Goal: Task Accomplishment & Management: Use online tool/utility

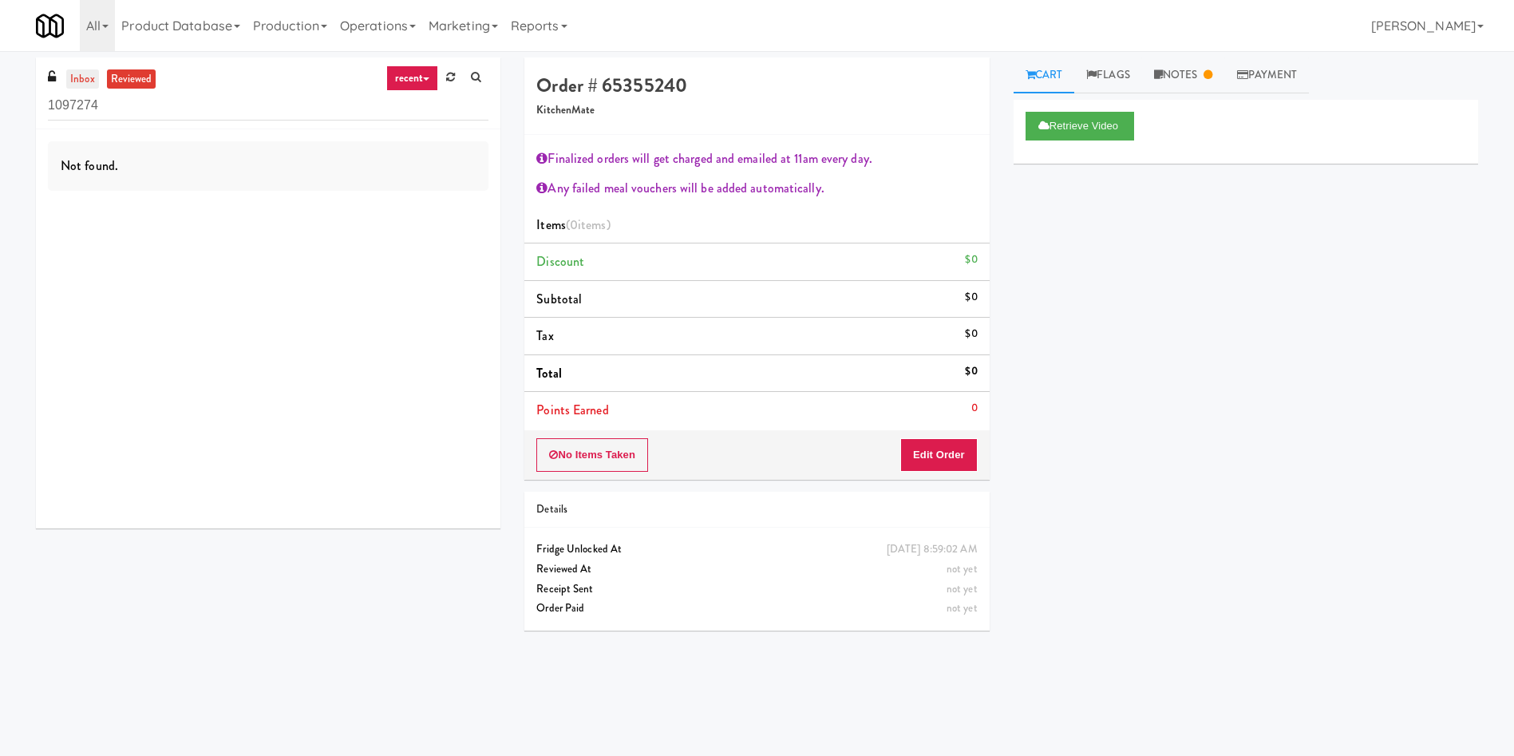
click at [86, 73] on link "inbox" at bounding box center [82, 79] width 33 height 20
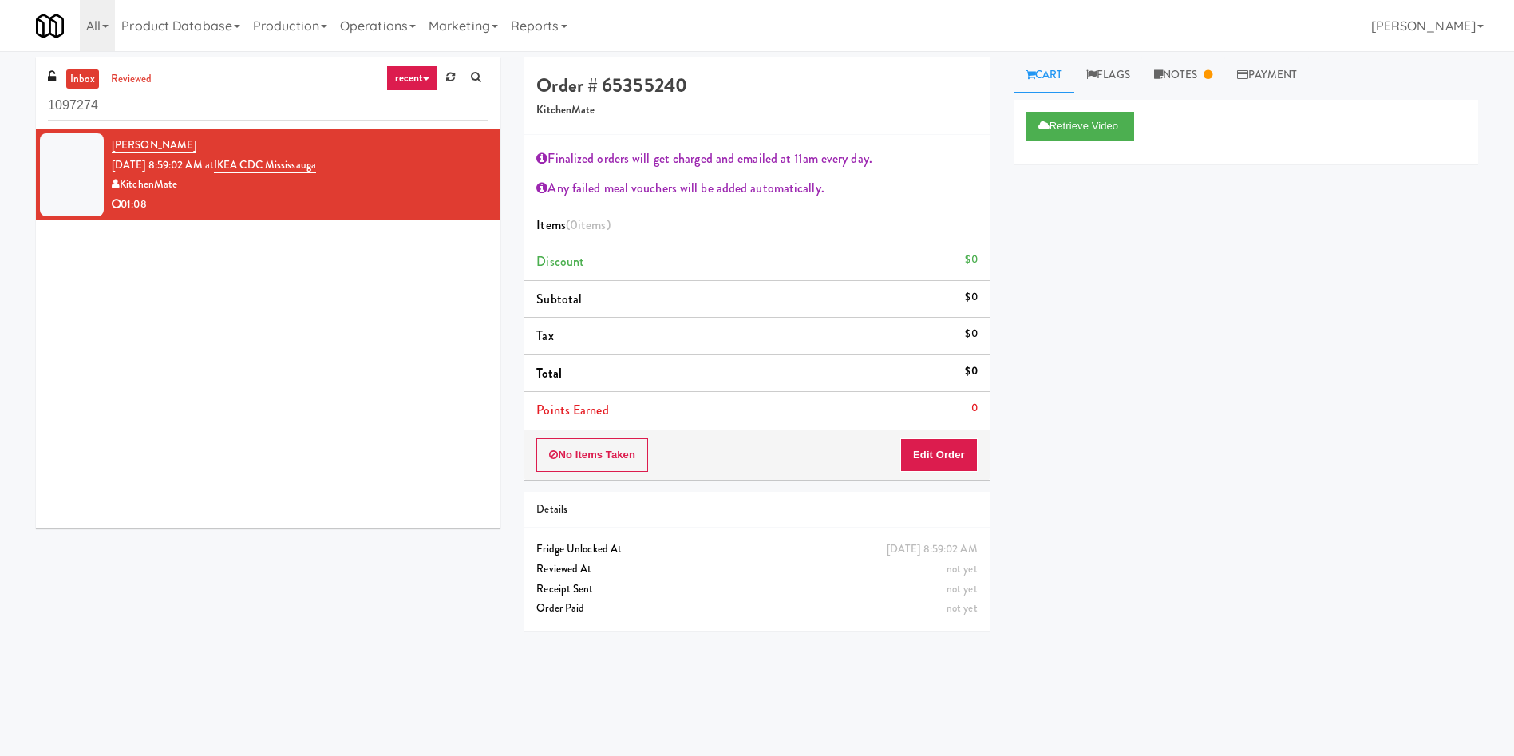
click at [149, 295] on div "[PERSON_NAME] [DATE] 8:59:02 AM at [GEOGRAPHIC_DATA] Mississauga KitchenMate 01…" at bounding box center [268, 328] width 465 height 399
click at [1180, 69] on link "Notes" at bounding box center [1183, 75] width 83 height 36
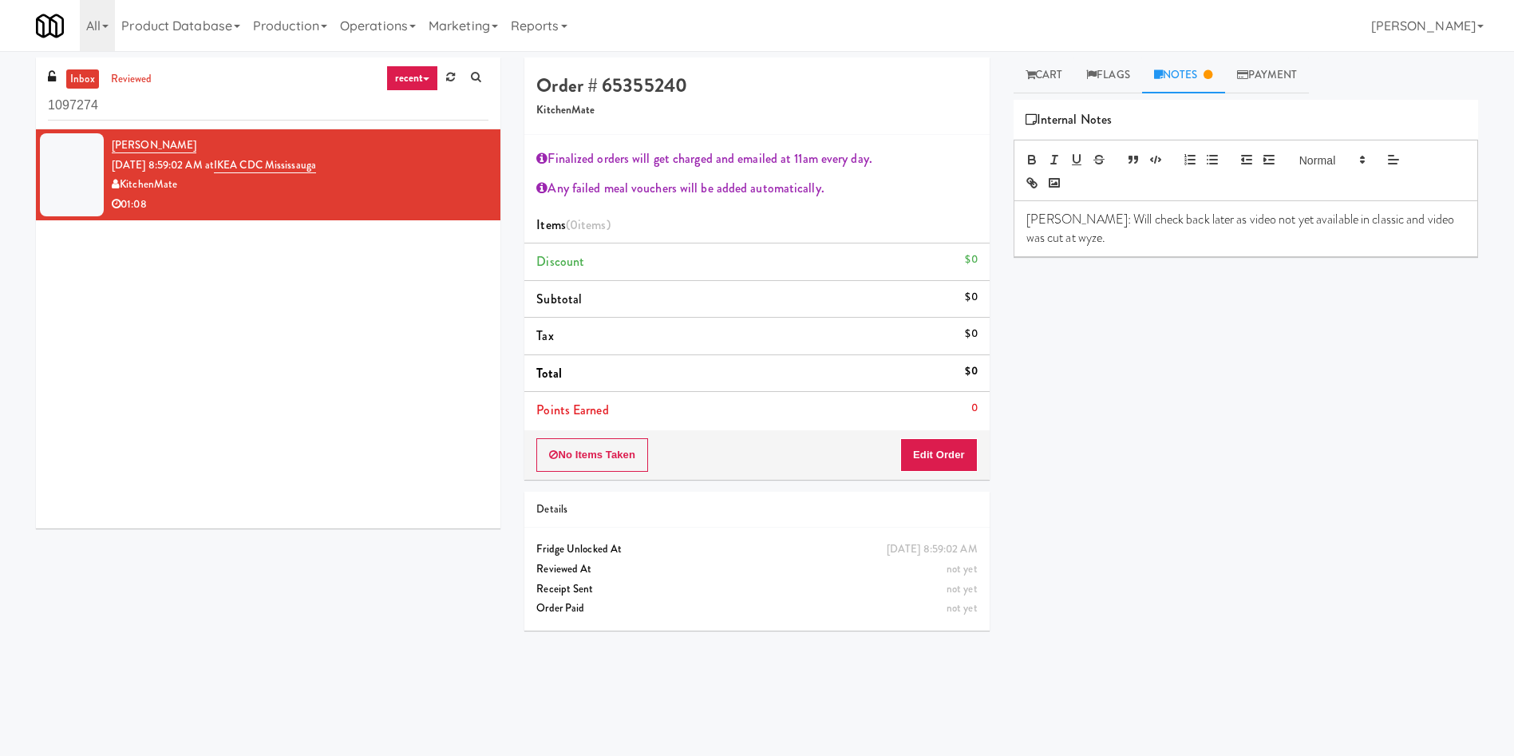
click at [1212, 330] on div "Retrieve Video Primary Flag Clear Flag if unable to determine what was taken or…" at bounding box center [1246, 399] width 465 height 599
click at [1045, 85] on link "Cart" at bounding box center [1044, 75] width 61 height 36
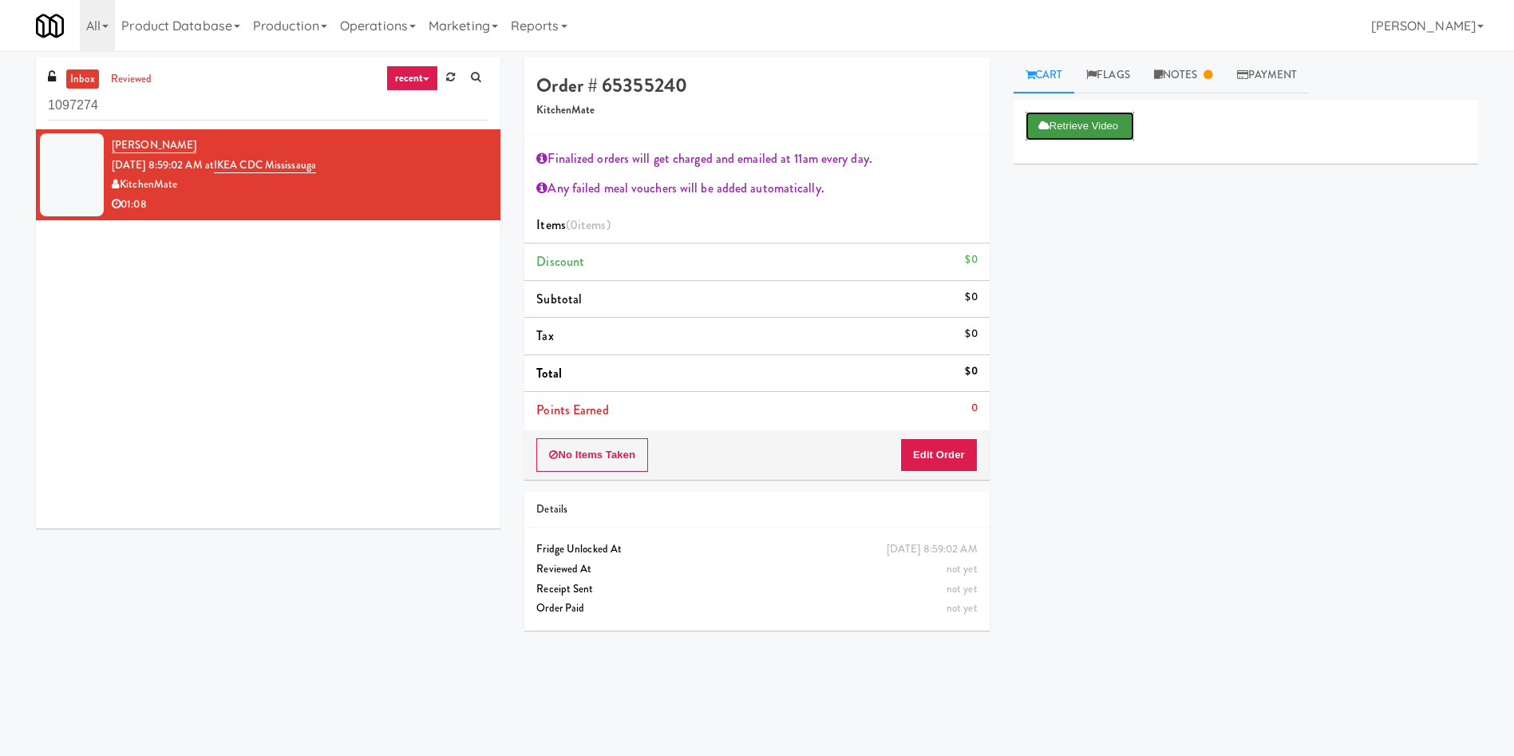
click at [1055, 118] on button "Retrieve Video" at bounding box center [1080, 126] width 109 height 29
drag, startPoint x: 1133, startPoint y: 290, endPoint x: 216, endPoint y: 54, distance: 946.8
click at [1120, 287] on div "Retrieve Video Primary Flag Clear Flag if unable to determine what was taken or…" at bounding box center [1246, 399] width 465 height 599
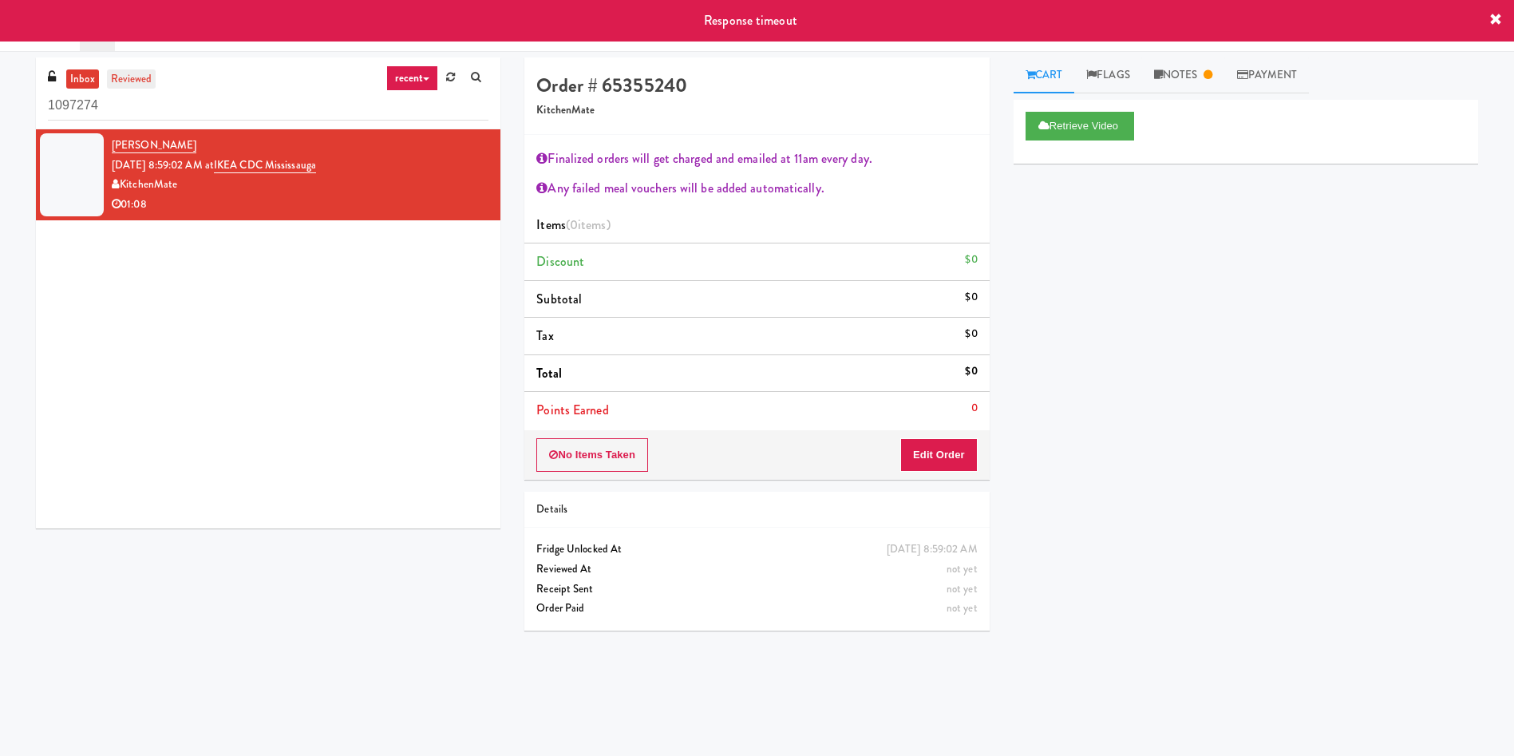
click at [145, 85] on link "reviewed" at bounding box center [131, 79] width 49 height 20
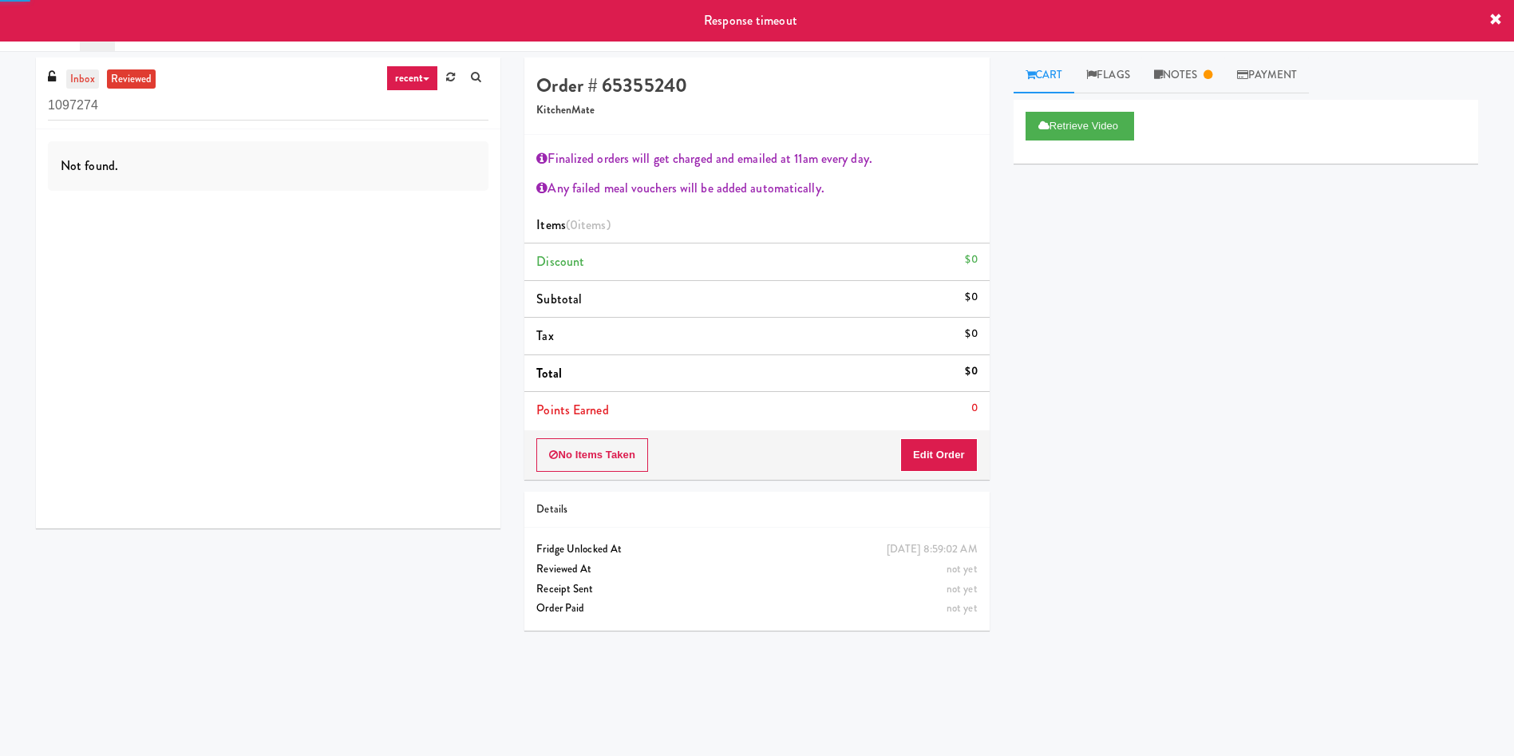
click at [81, 85] on link "inbox" at bounding box center [82, 79] width 33 height 20
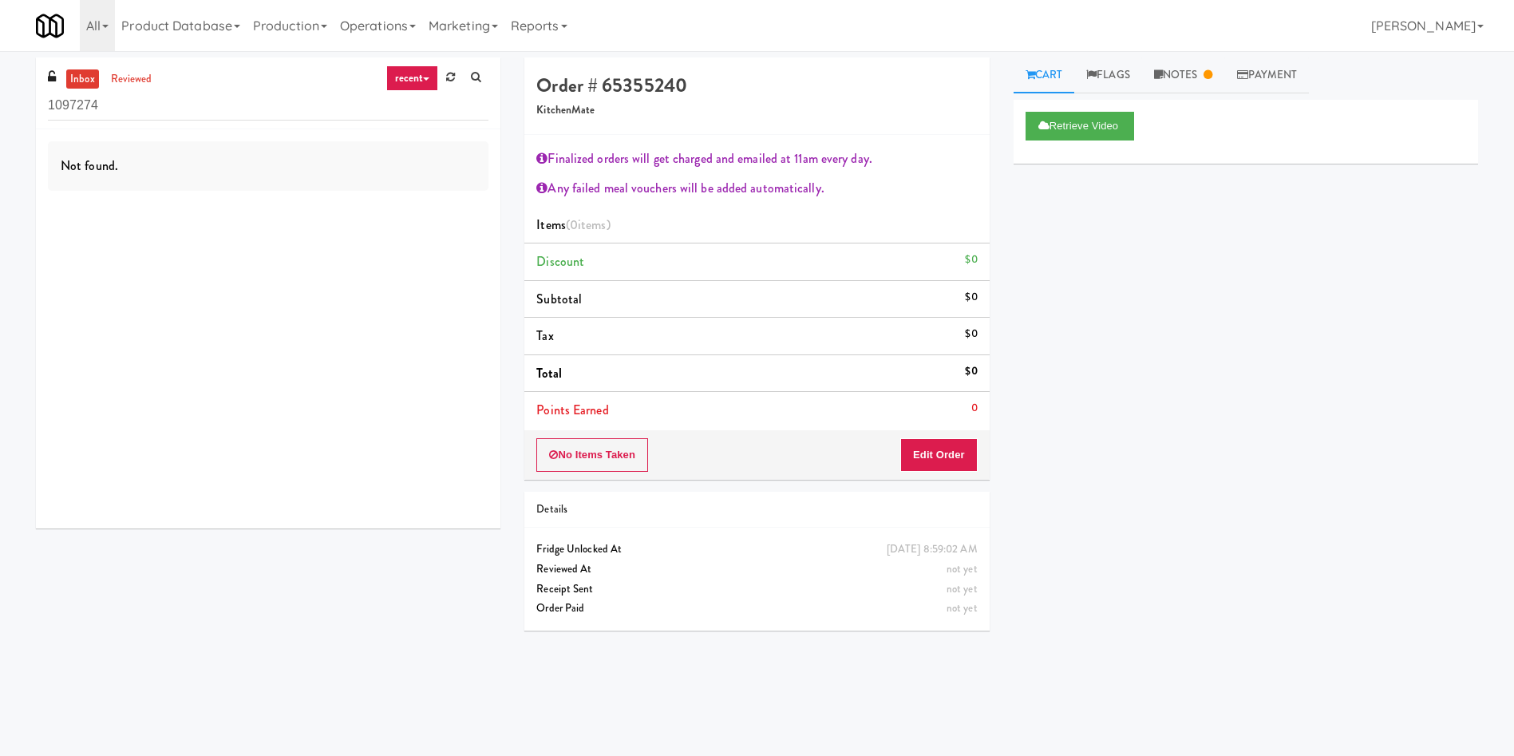
click at [89, 84] on link "inbox" at bounding box center [82, 79] width 33 height 20
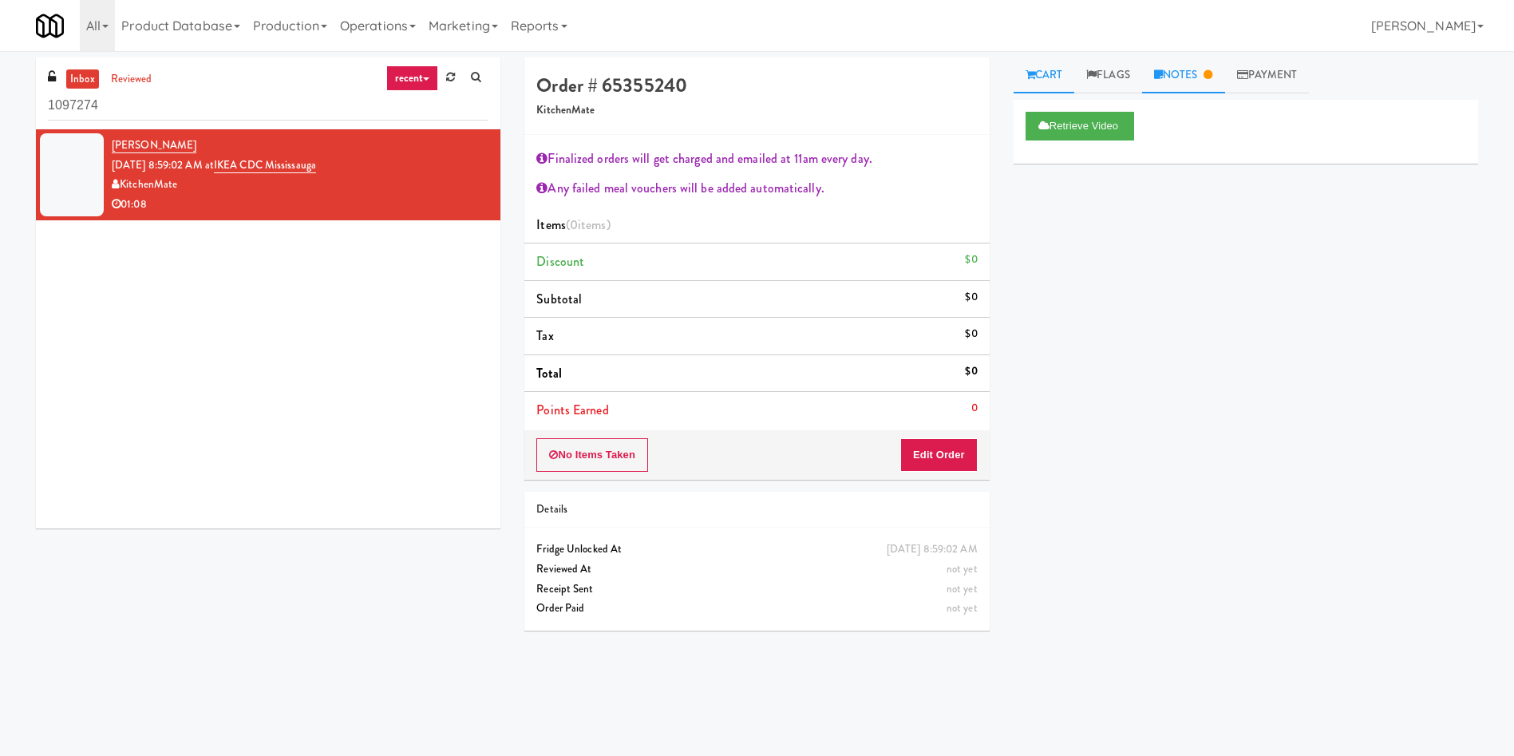
click at [1212, 77] on icon at bounding box center [1208, 74] width 9 height 10
click at [1054, 69] on link "Cart" at bounding box center [1044, 75] width 61 height 36
click at [138, 91] on input "1097274" at bounding box center [268, 106] width 441 height 30
drag, startPoint x: 346, startPoint y: 167, endPoint x: 243, endPoint y: 170, distance: 103.8
click at [243, 170] on div "Rohit Nakarmi Sep 28, 2025 8:59:02 AM at IKEA CDC Mississauga KitchenMate 01:08" at bounding box center [300, 175] width 377 height 78
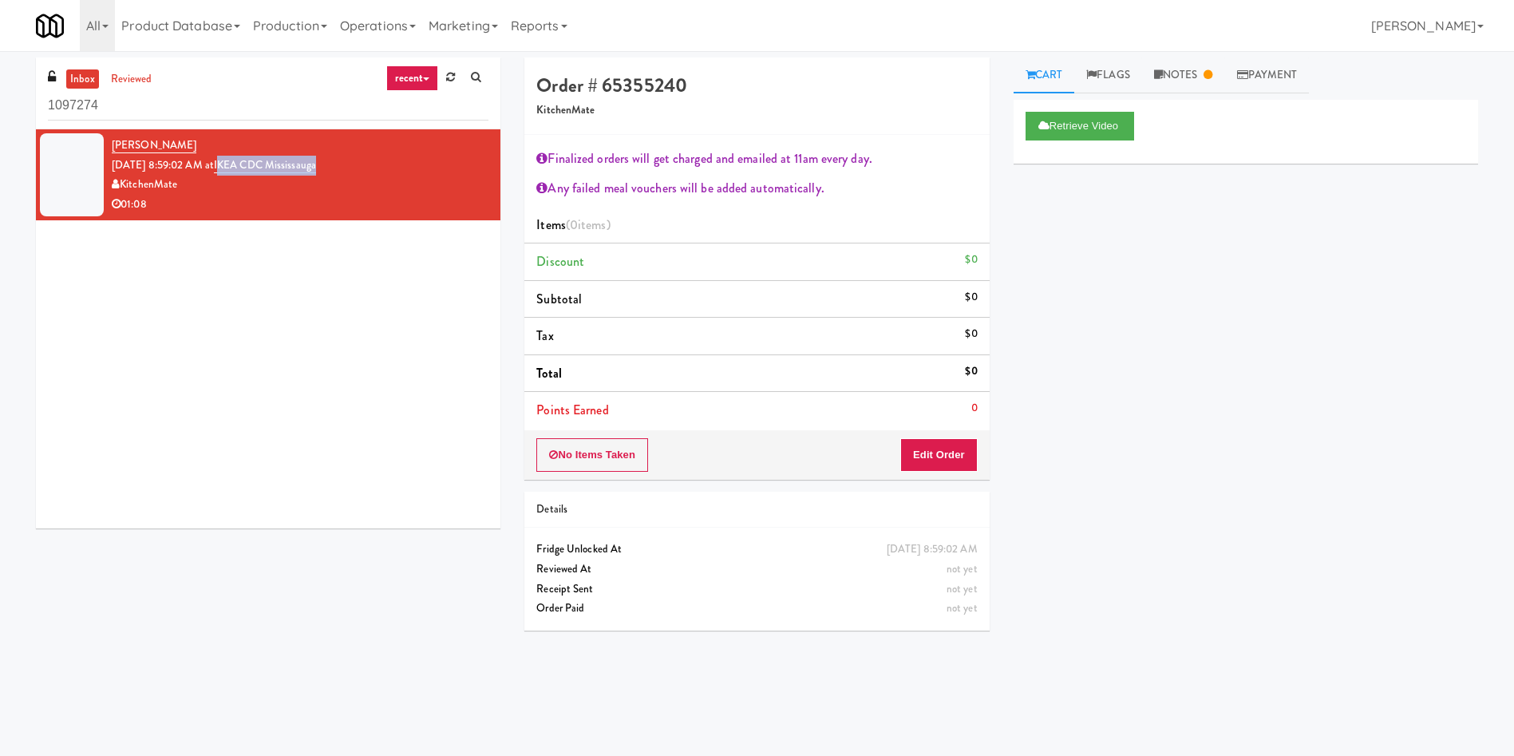
copy link "KEA CDC Mississauga"
drag, startPoint x: 190, startPoint y: 113, endPoint x: 0, endPoint y: 138, distance: 191.7
click at [0, 138] on div "inbox reviewed recent all unclear take inventory issue suspicious failed recent…" at bounding box center [757, 377] width 1514 height 641
paste input "KEA CDC Mississauga"
type input "KEA CDC Mississauga"
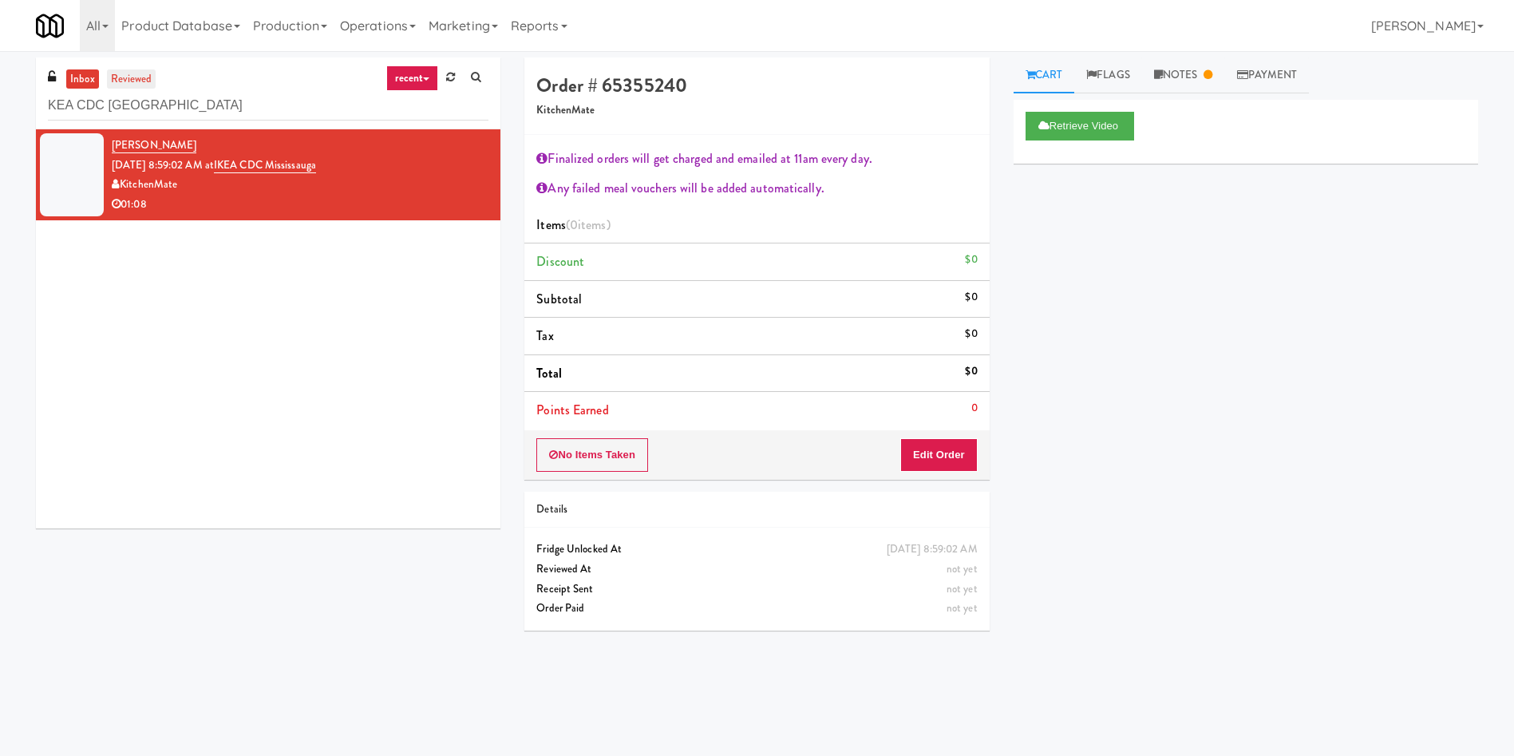
click at [136, 83] on link "reviewed" at bounding box center [131, 79] width 49 height 20
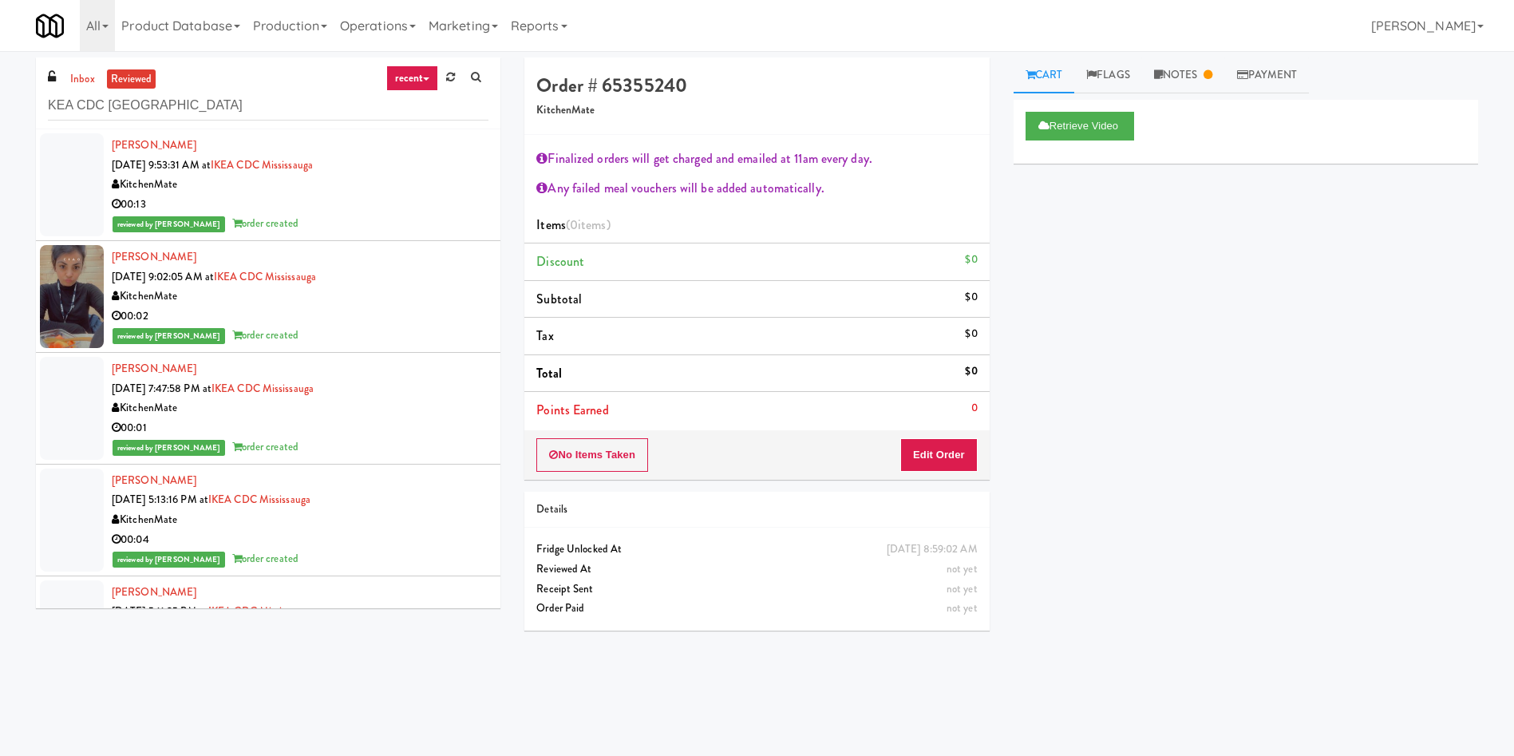
click at [78, 172] on div at bounding box center [72, 184] width 64 height 103
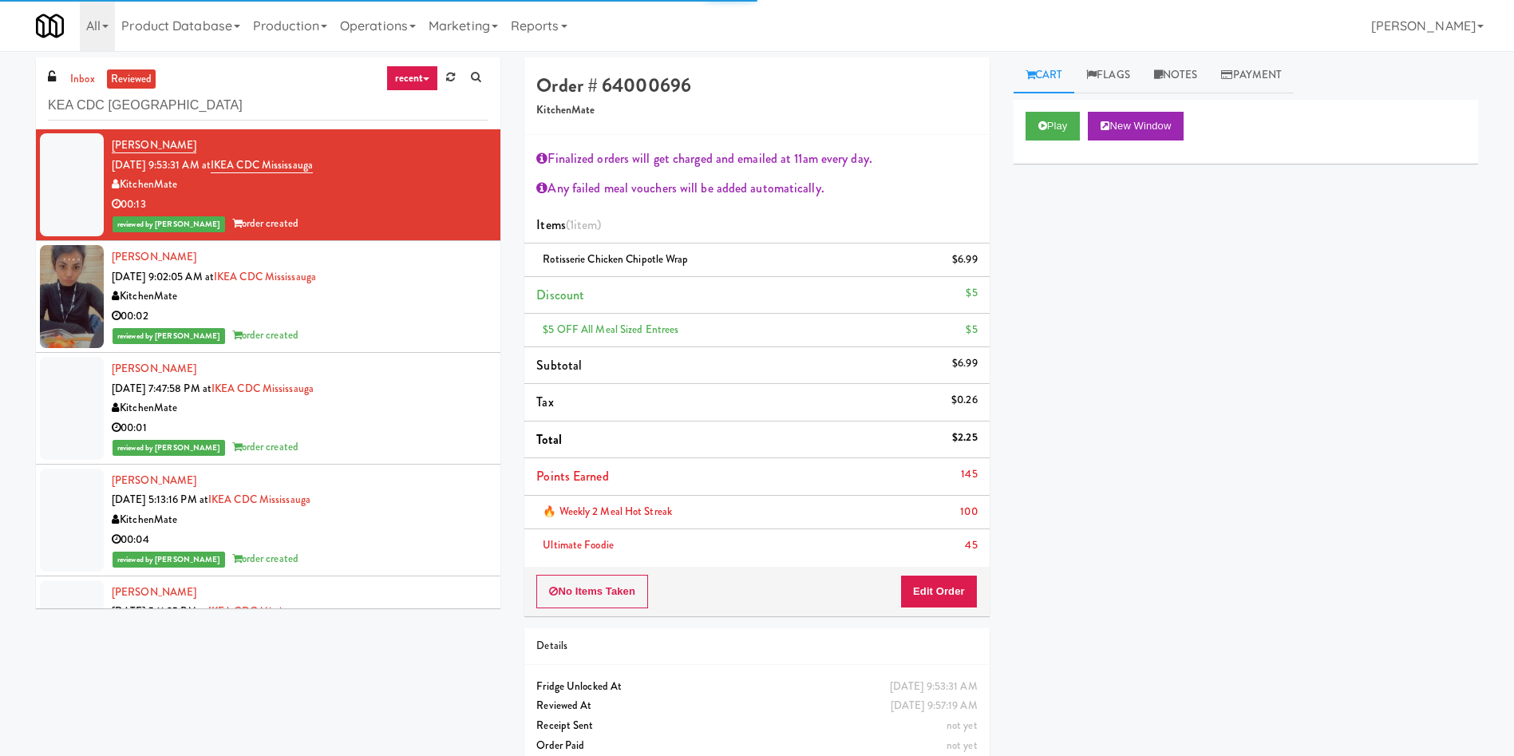
click at [88, 283] on div at bounding box center [72, 296] width 64 height 103
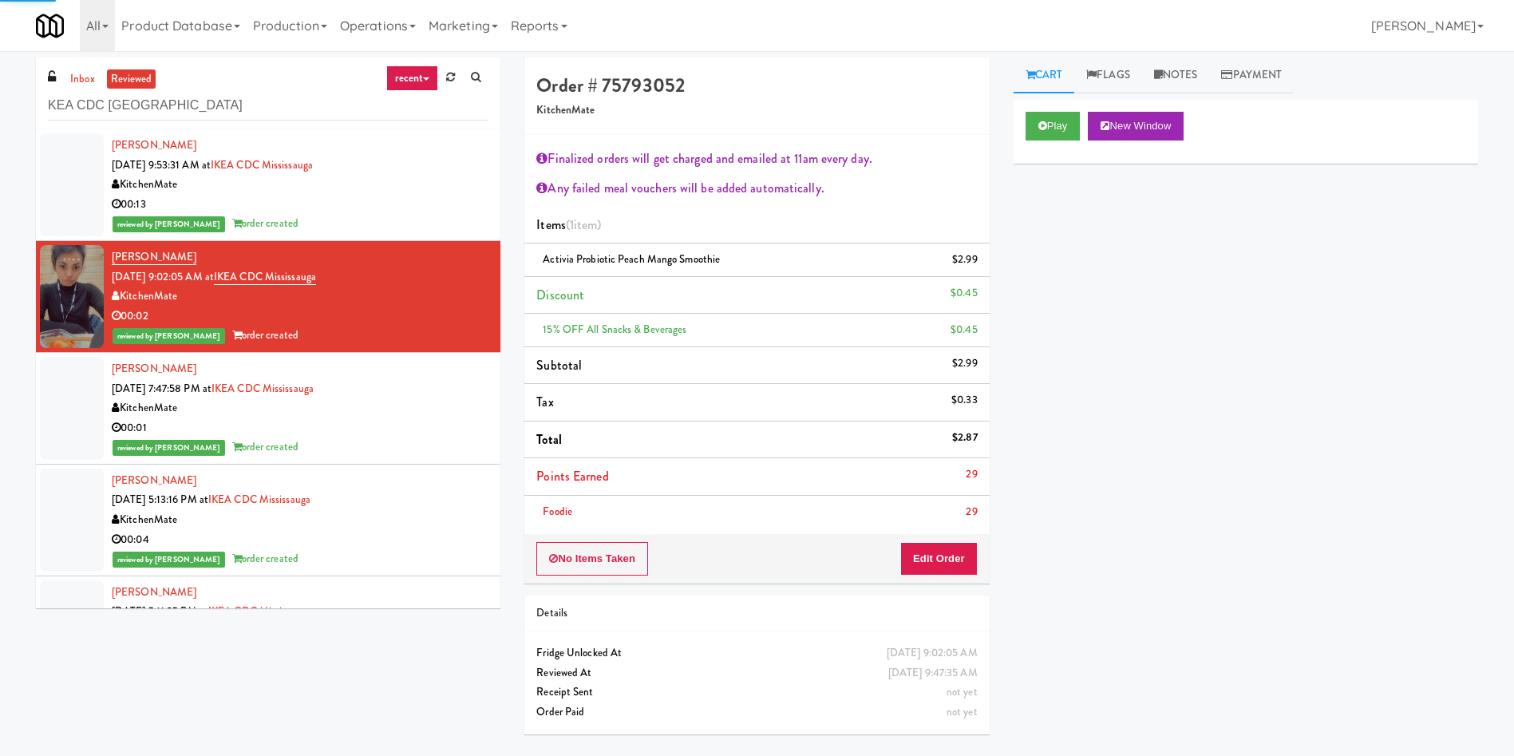
click at [78, 389] on div at bounding box center [72, 408] width 64 height 103
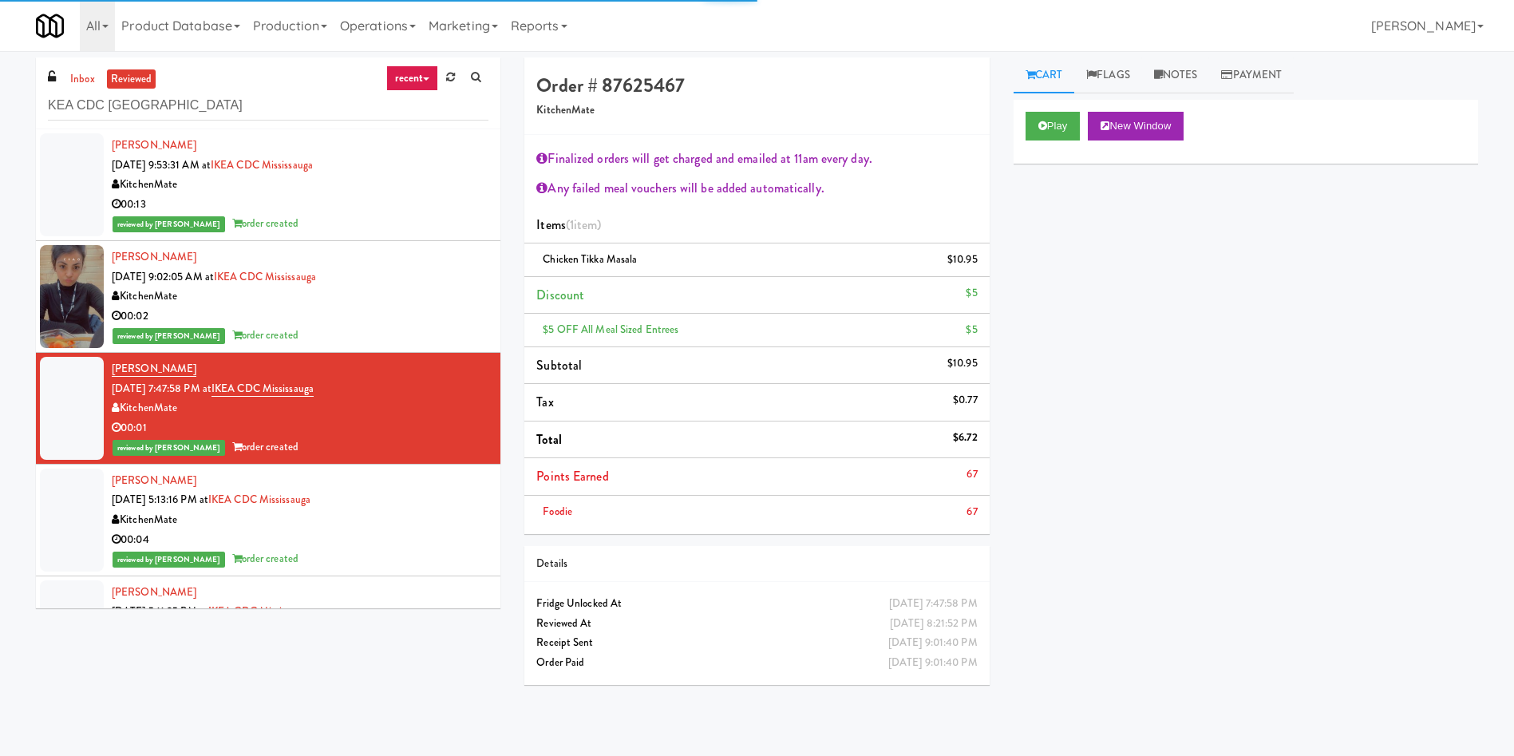
click at [86, 468] on div at bounding box center [72, 519] width 64 height 103
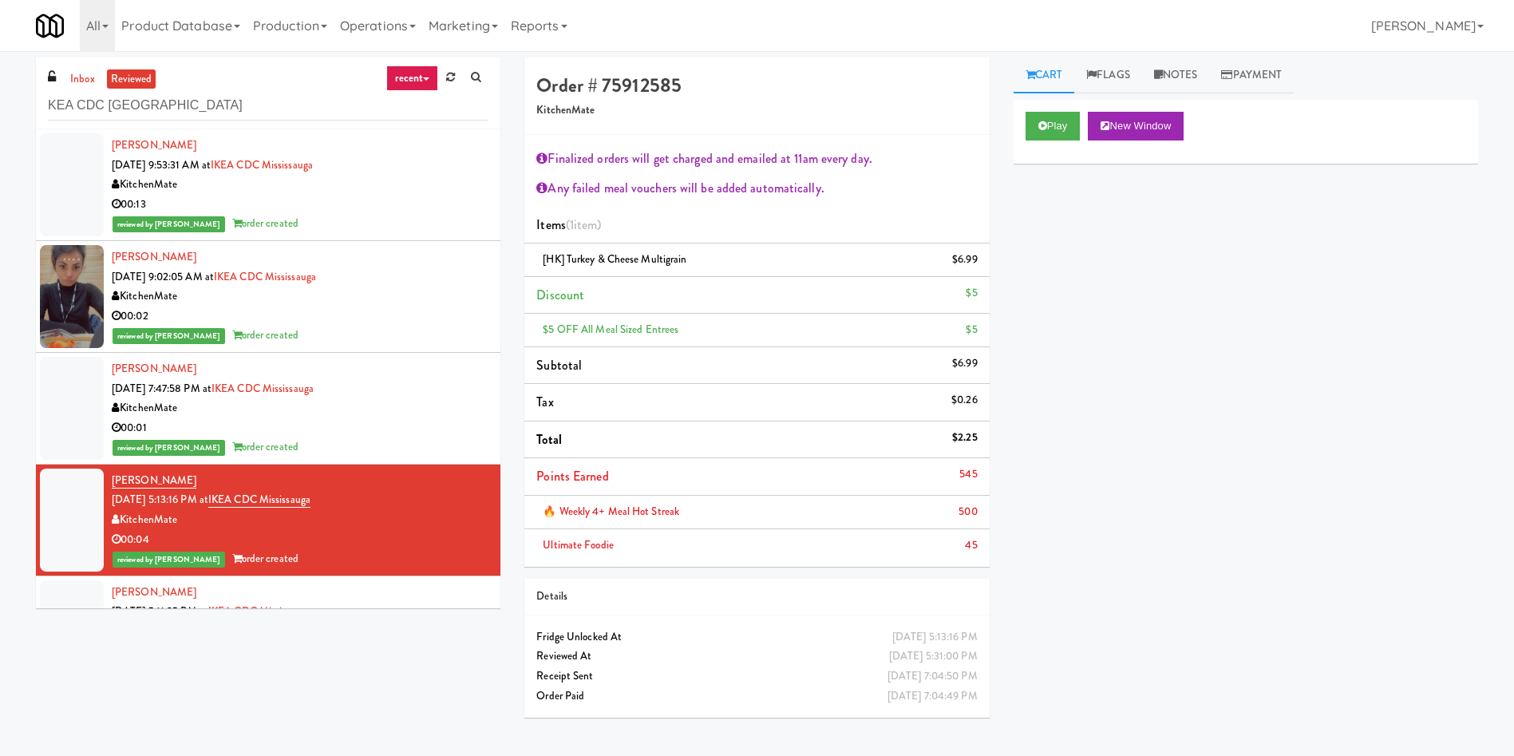
click at [74, 64] on div "inbox reviewed recent all unclear take inventory issue suspicious failed recent…" at bounding box center [268, 93] width 465 height 72
click at [76, 65] on div "inbox reviewed recent all unclear take inventory issue suspicious failed recent…" at bounding box center [268, 93] width 465 height 72
click at [86, 79] on link "inbox" at bounding box center [82, 79] width 33 height 20
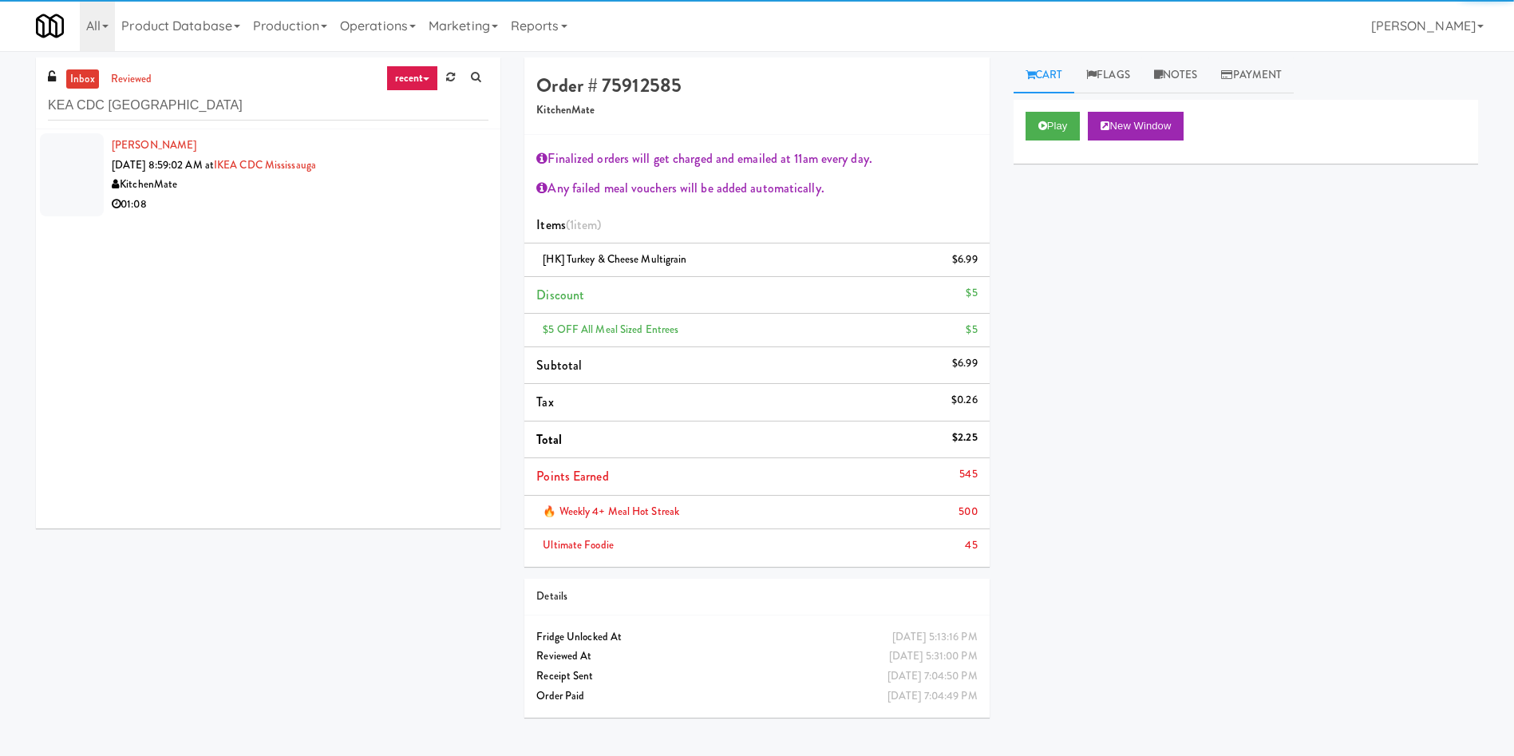
click at [69, 174] on div at bounding box center [72, 174] width 64 height 83
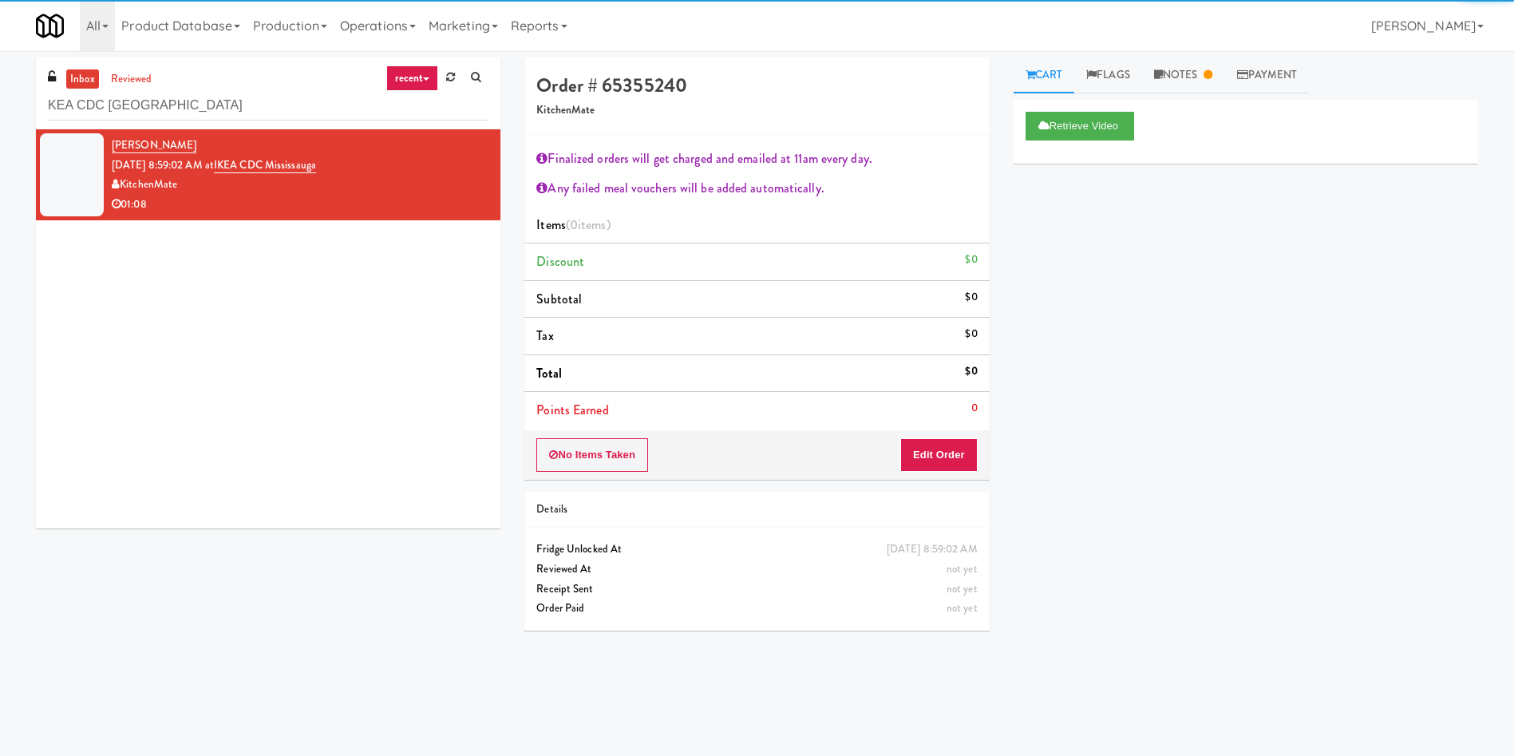
drag, startPoint x: 1129, startPoint y: 200, endPoint x: 1081, endPoint y: 201, distance: 48.7
click at [1130, 201] on div "Retrieve Video Primary Flag Clear Flag if unable to determine what was taken or…" at bounding box center [1246, 399] width 465 height 599
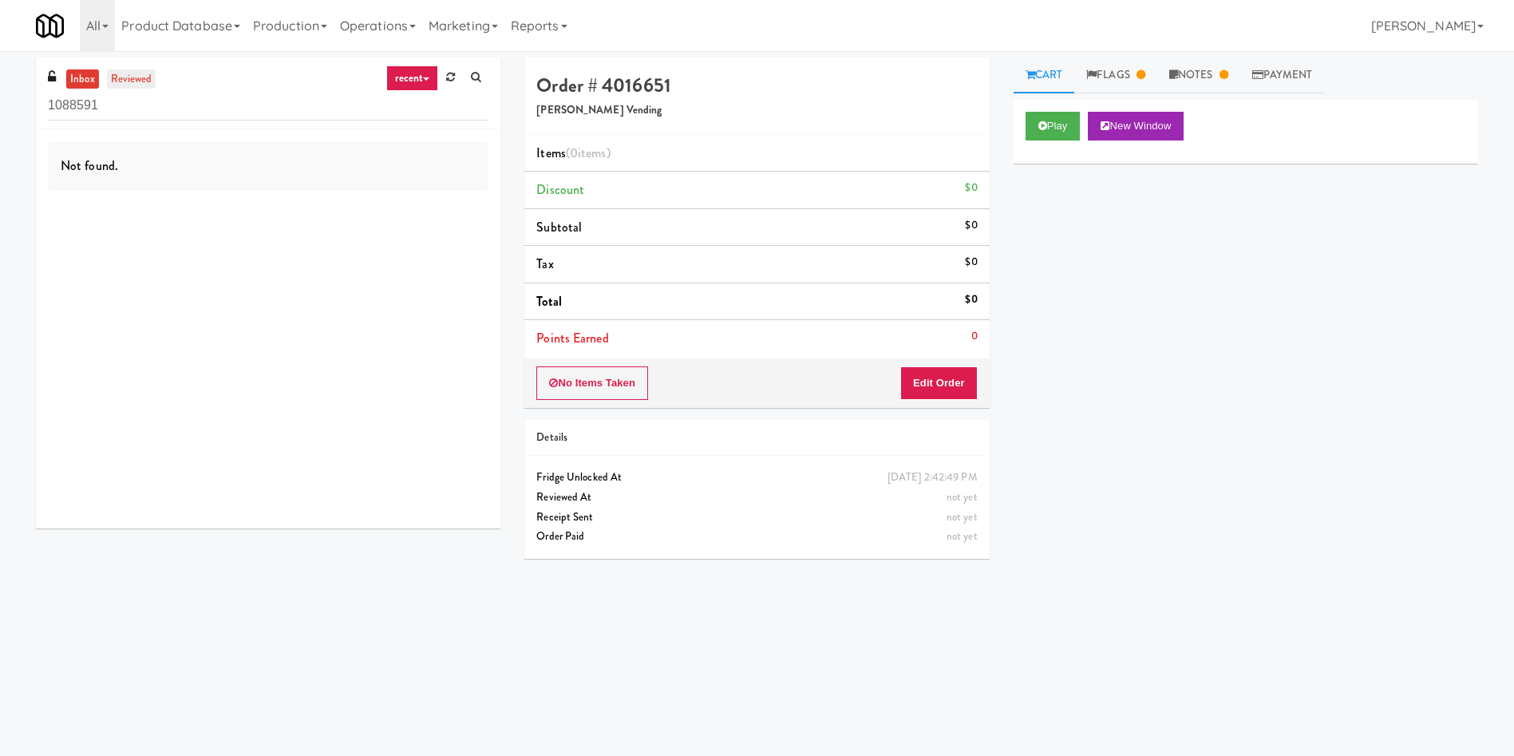
click at [154, 73] on link "reviewed" at bounding box center [131, 79] width 49 height 20
click at [85, 73] on link "inbox" at bounding box center [82, 79] width 33 height 20
click at [412, 74] on link "recent" at bounding box center [412, 78] width 53 height 26
click at [399, 137] on link "unclear take" at bounding box center [425, 138] width 128 height 29
click at [75, 85] on link "inbox" at bounding box center [82, 79] width 33 height 20
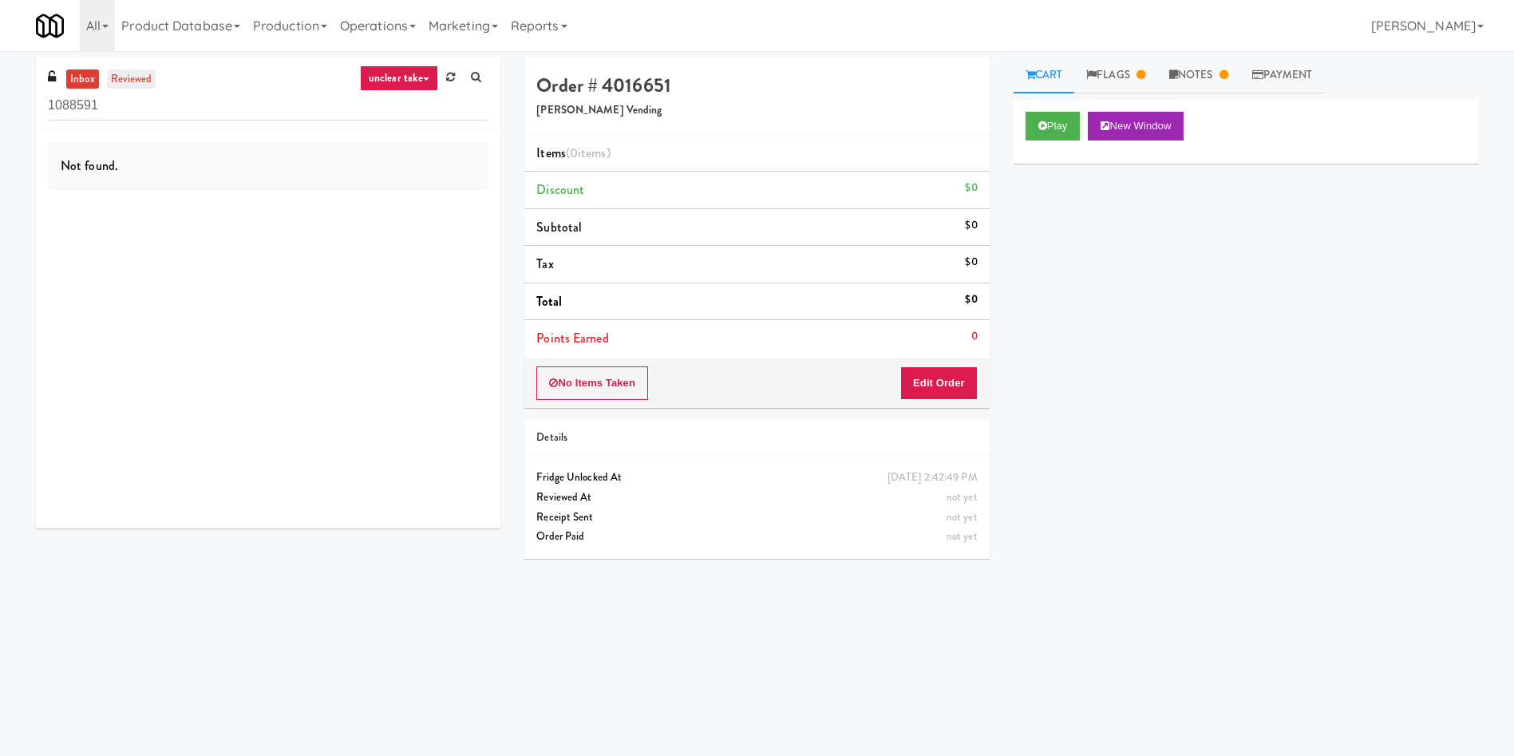
click at [136, 72] on link "reviewed" at bounding box center [131, 79] width 49 height 20
click at [84, 79] on link "inbox" at bounding box center [82, 79] width 33 height 20
click at [1046, 126] on icon at bounding box center [1042, 126] width 9 height 10
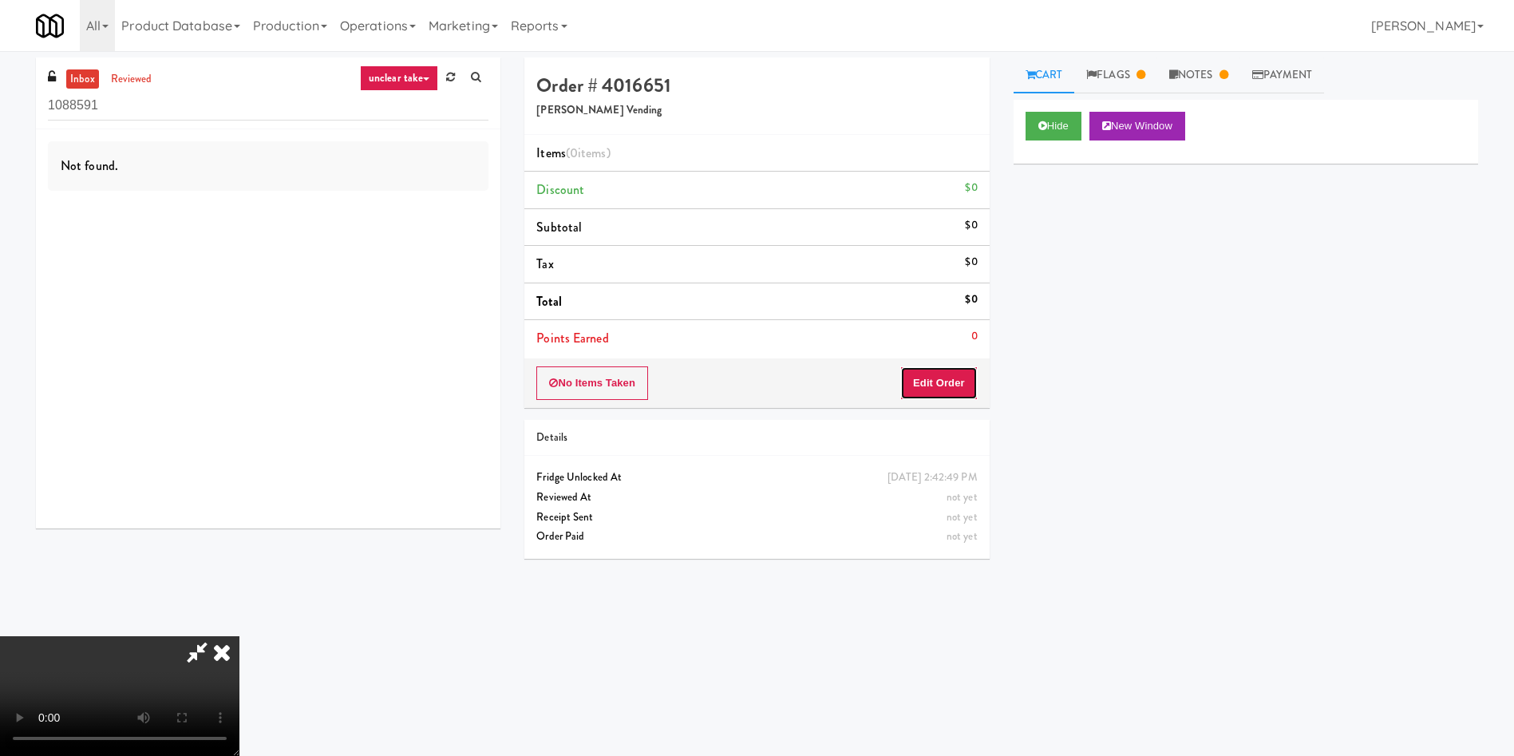
click at [957, 376] on button "Edit Order" at bounding box center [938, 383] width 77 height 34
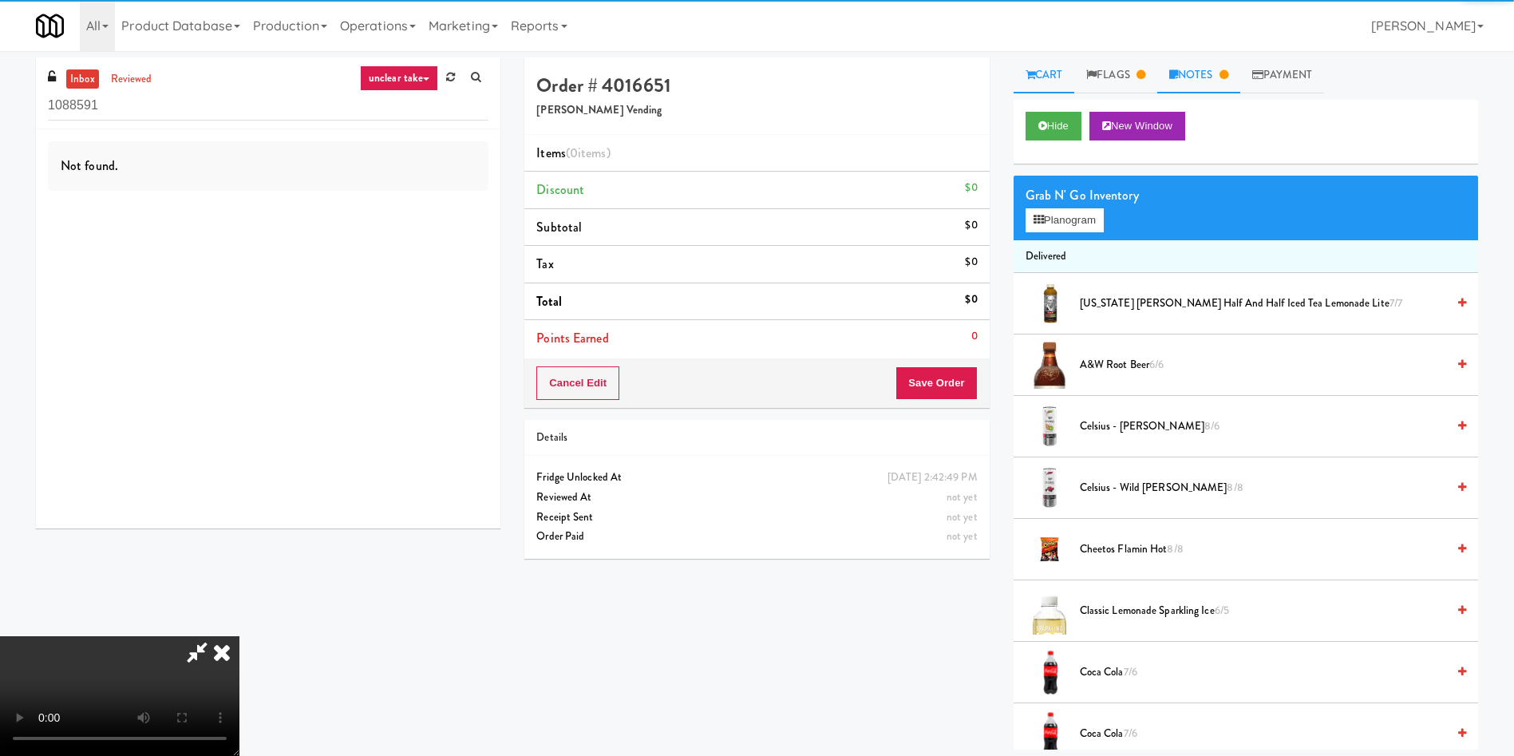
click at [1190, 77] on link "Notes" at bounding box center [1198, 75] width 83 height 36
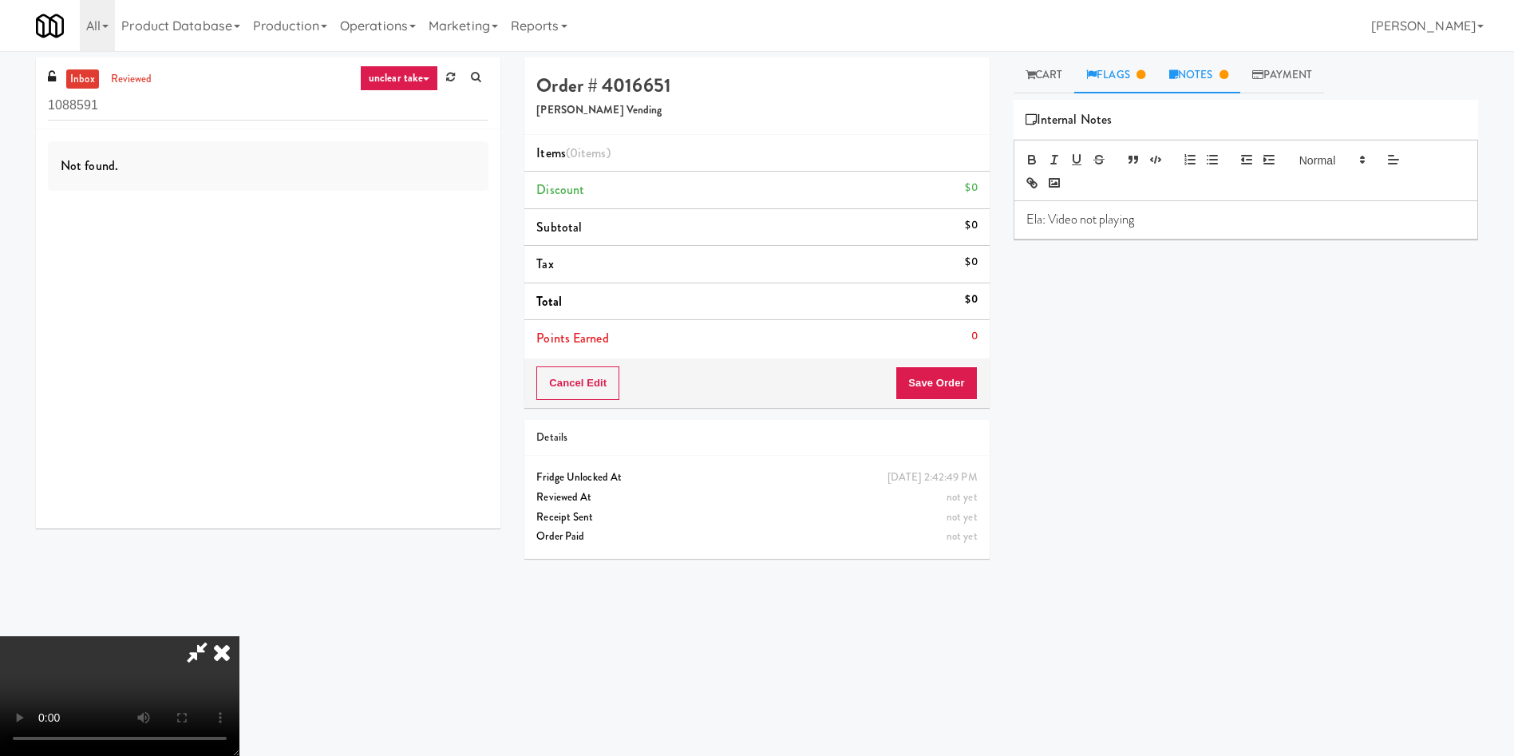
click at [1147, 57] on link "Flags" at bounding box center [1115, 75] width 83 height 36
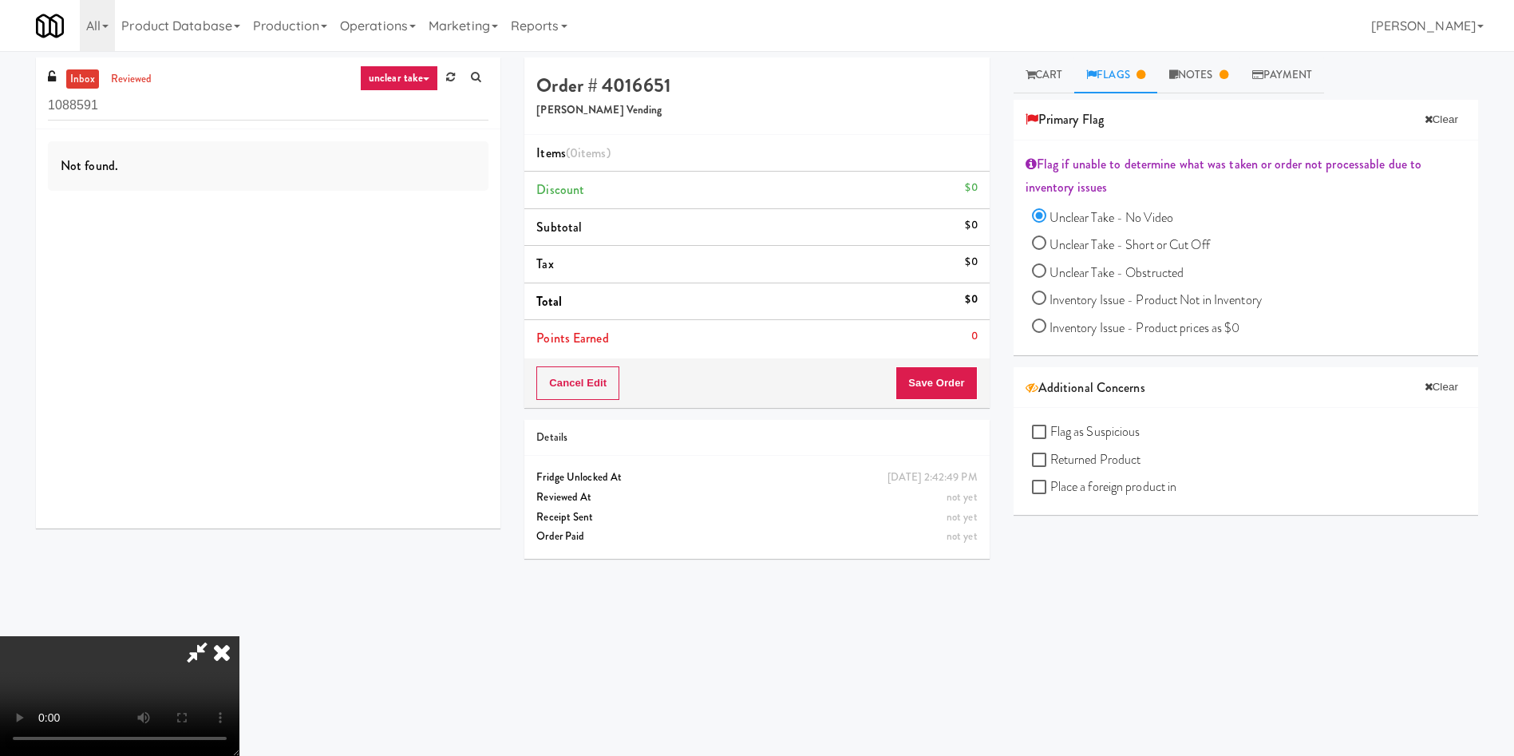
click at [219, 647] on icon at bounding box center [221, 652] width 35 height 32
